Goal: Transaction & Acquisition: Purchase product/service

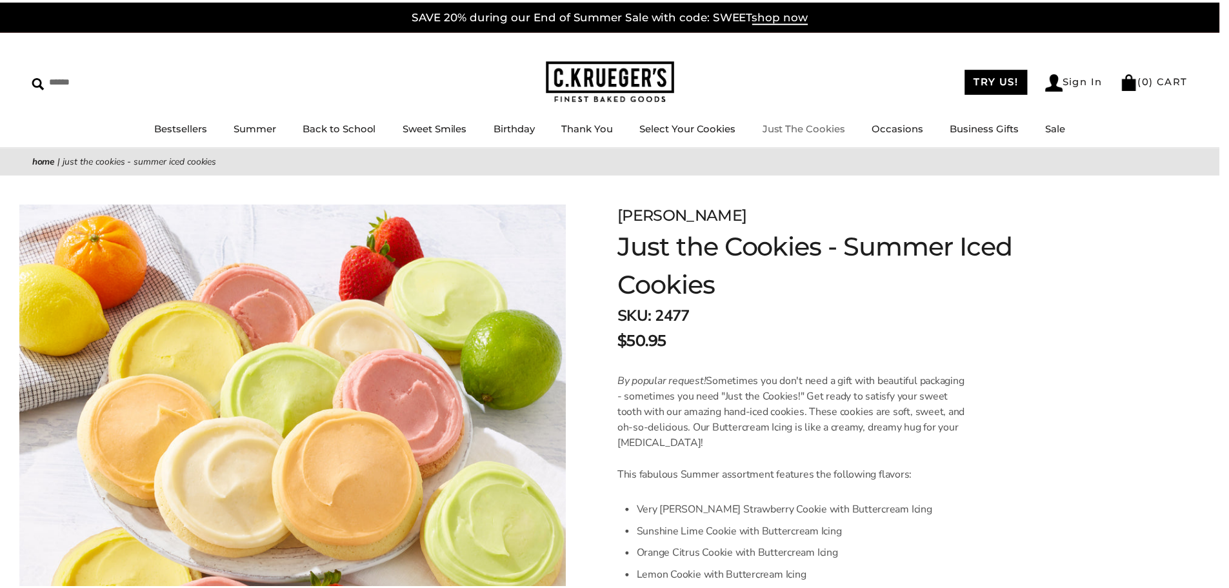
scroll to position [9, 0]
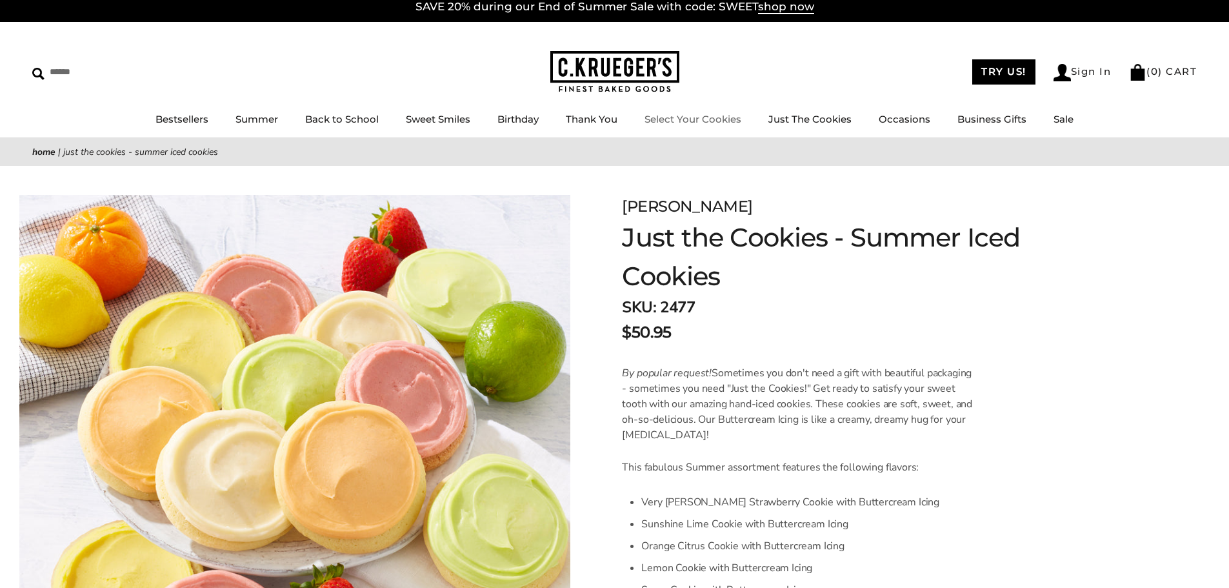
click at [724, 120] on link "Select Your Cookies" at bounding box center [692, 119] width 97 height 12
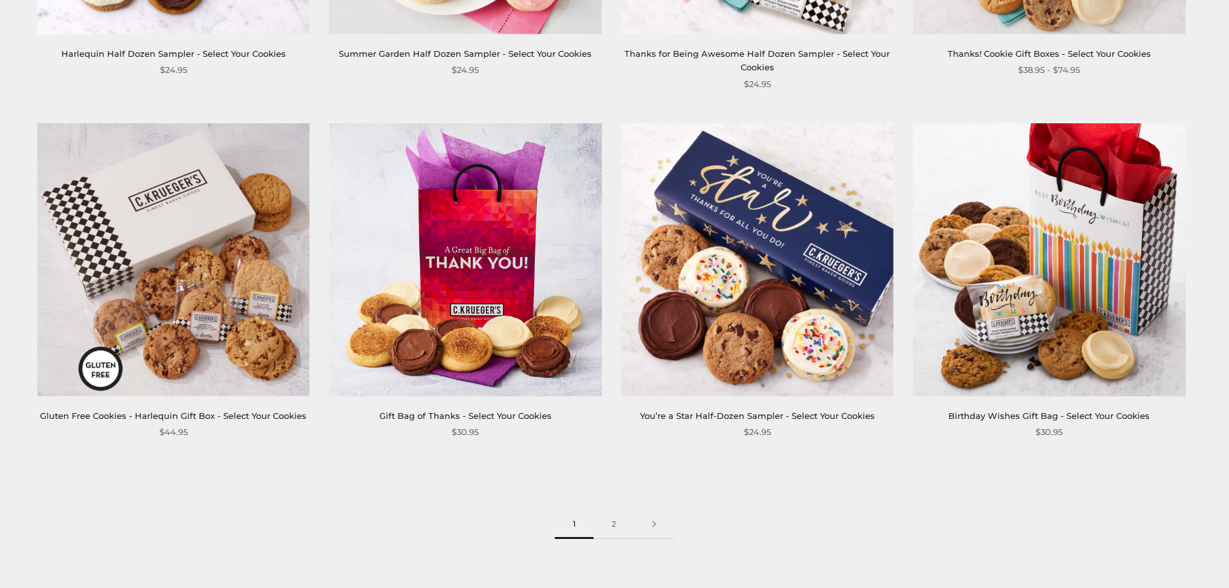
scroll to position [1935, 0]
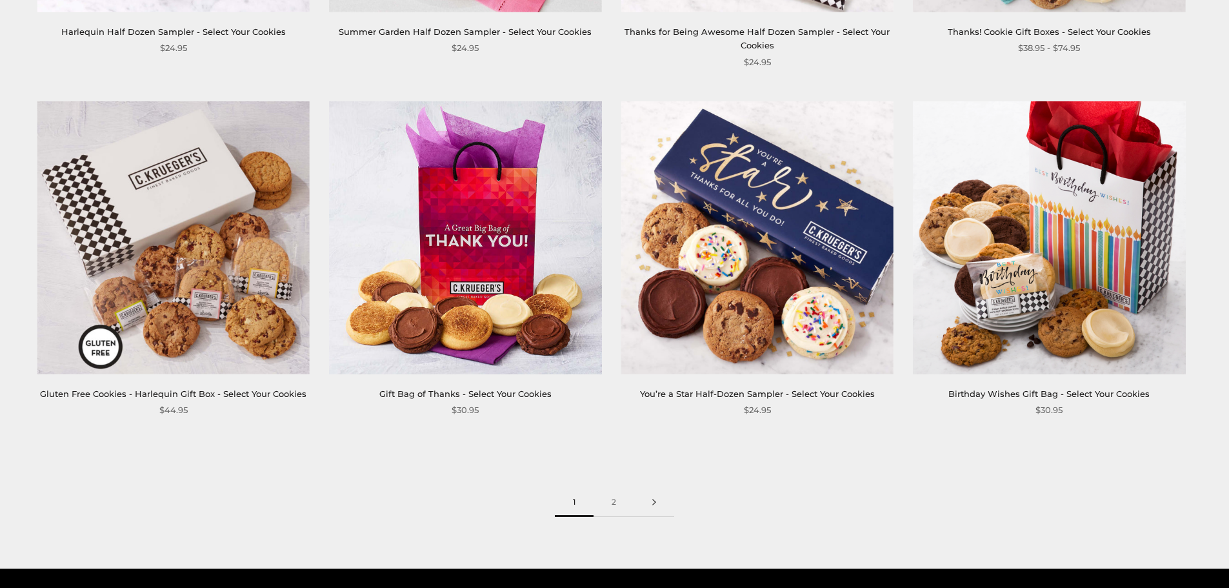
click at [654, 500] on link at bounding box center [654, 502] width 40 height 29
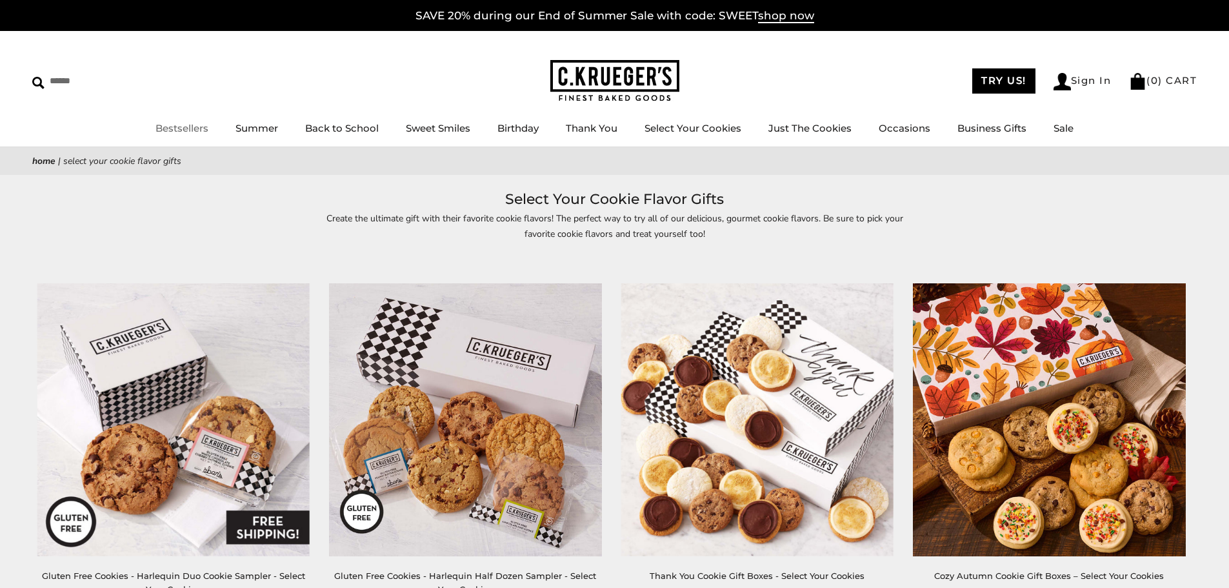
click at [190, 124] on link "Bestsellers" at bounding box center [181, 128] width 53 height 12
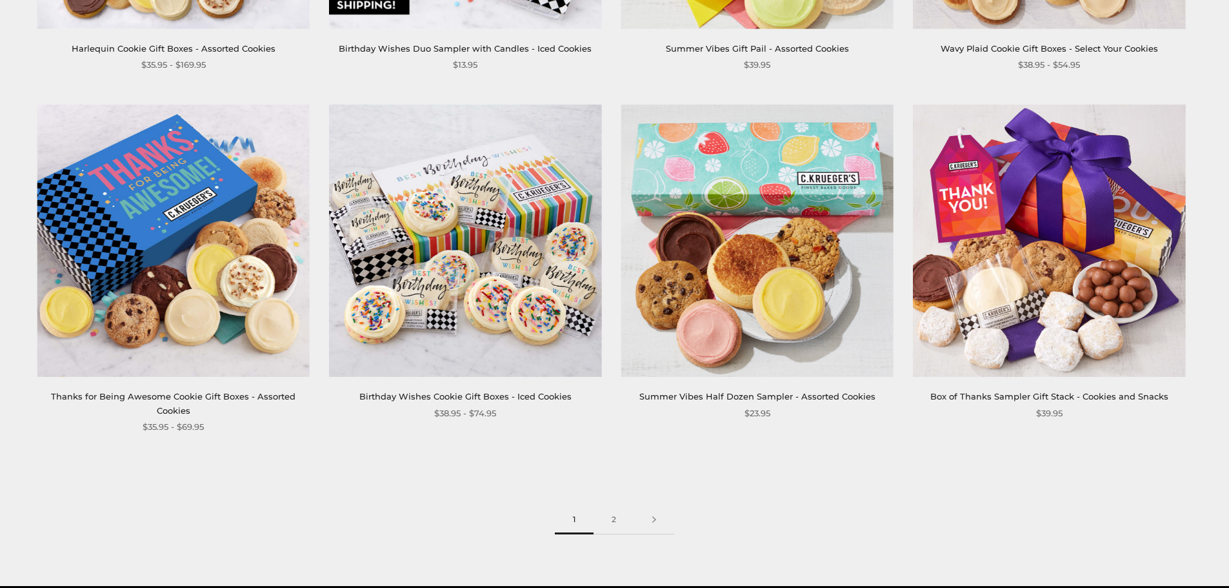
scroll to position [1935, 0]
